Goal: Task Accomplishment & Management: Use online tool/utility

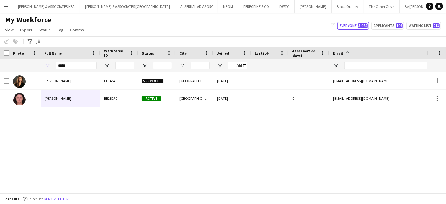
scroll to position [0, 124]
click at [11, 6] on button "Menu" at bounding box center [6, 6] width 13 height 13
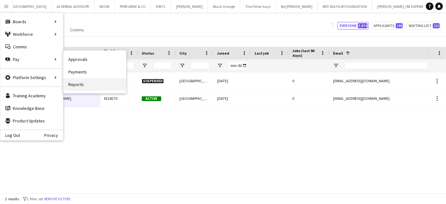
click at [75, 80] on link "Reports" at bounding box center [94, 84] width 63 height 13
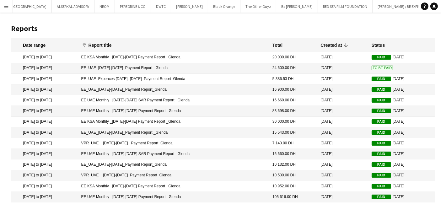
click at [279, 68] on mat-cell "24 600.00 DH" at bounding box center [293, 68] width 48 height 11
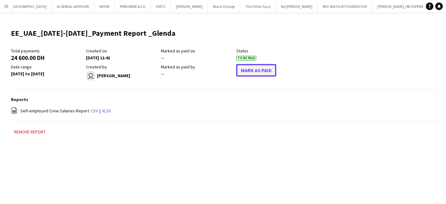
click at [265, 68] on button "Mark As Paid" at bounding box center [256, 70] width 40 height 13
